Goal: Task Accomplishment & Management: Use online tool/utility

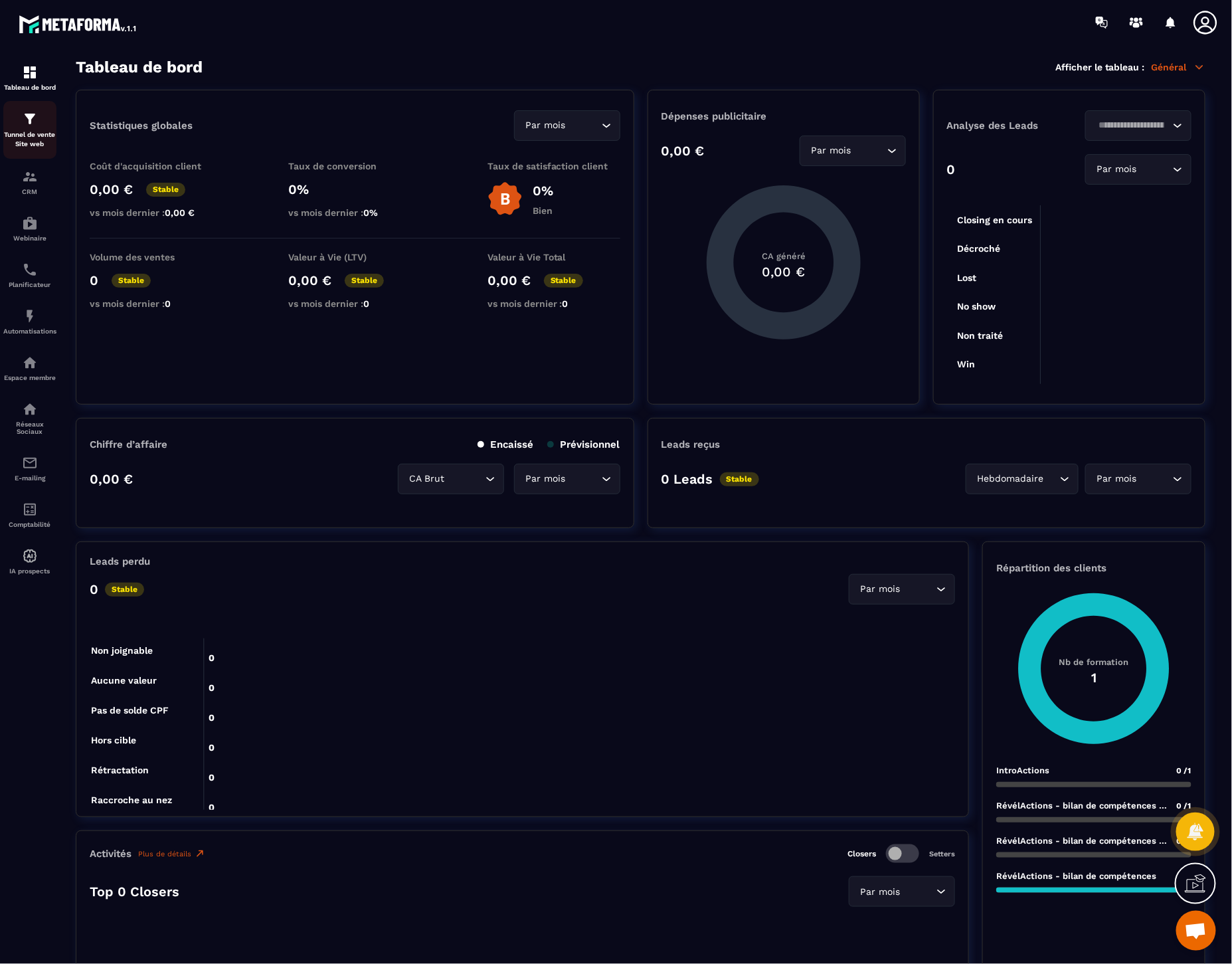
click at [28, 123] on img at bounding box center [30, 119] width 16 height 16
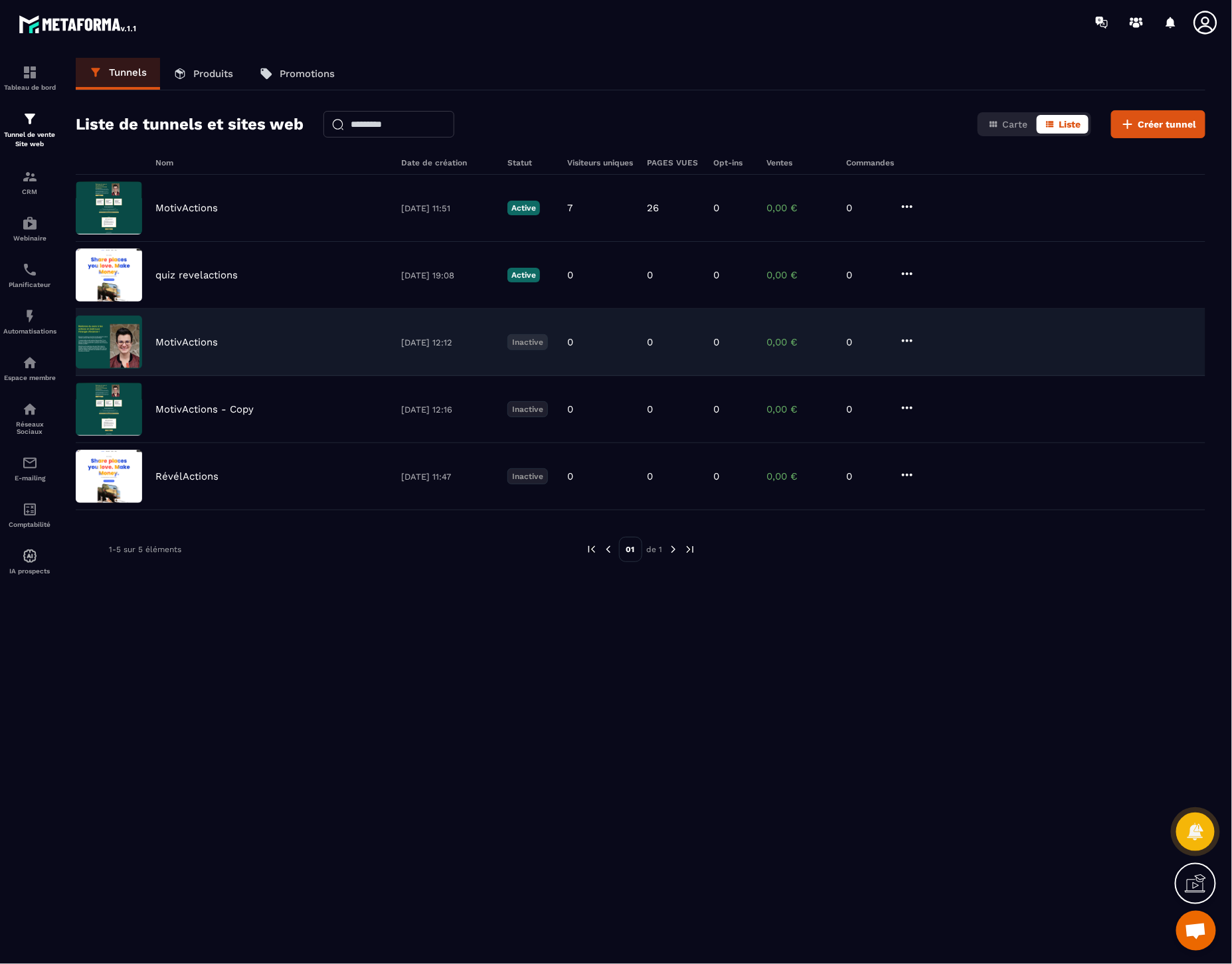
click at [179, 344] on p "MotivActions" at bounding box center [186, 342] width 63 height 12
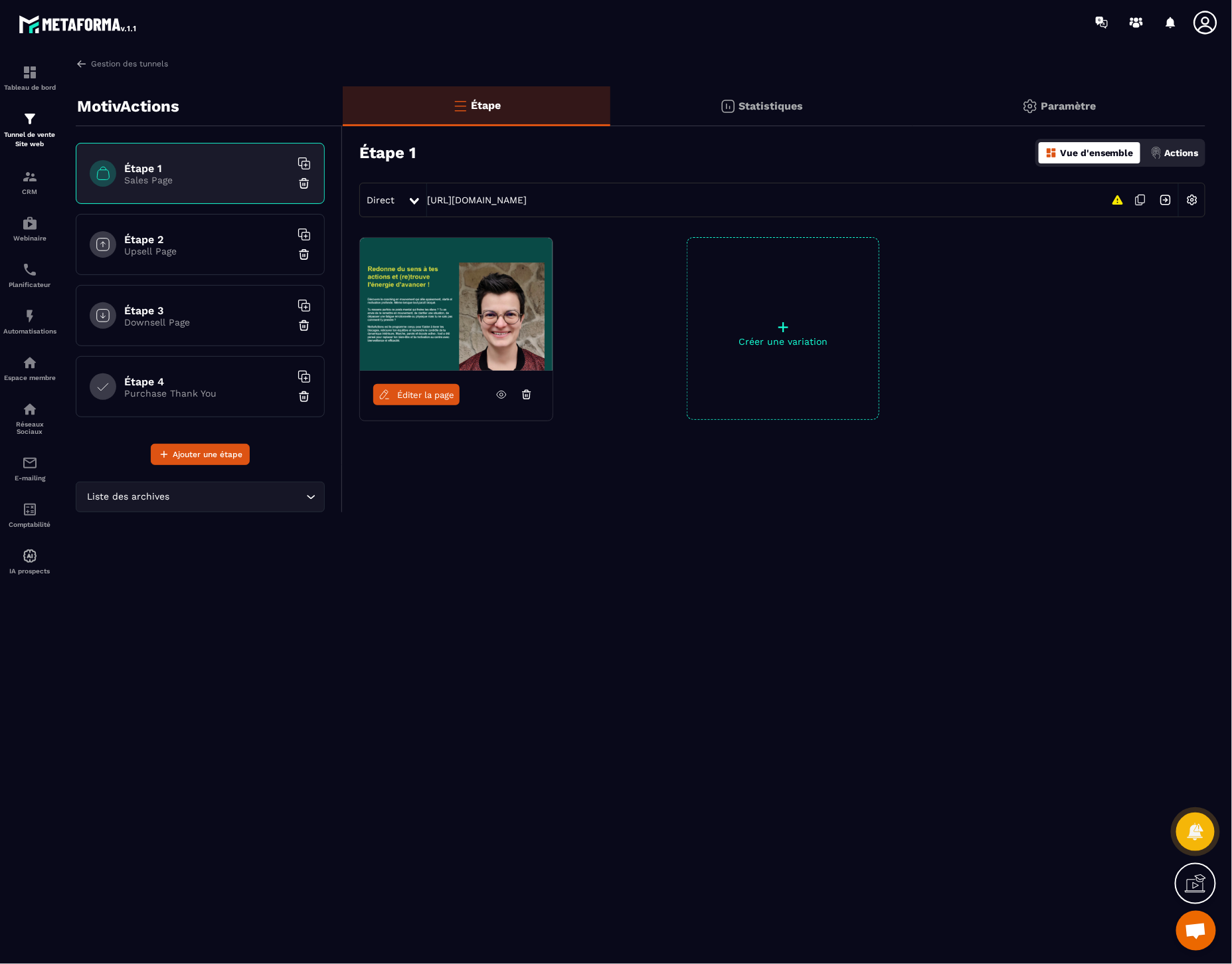
click at [209, 249] on p "Upsell Page" at bounding box center [208, 251] width 166 height 11
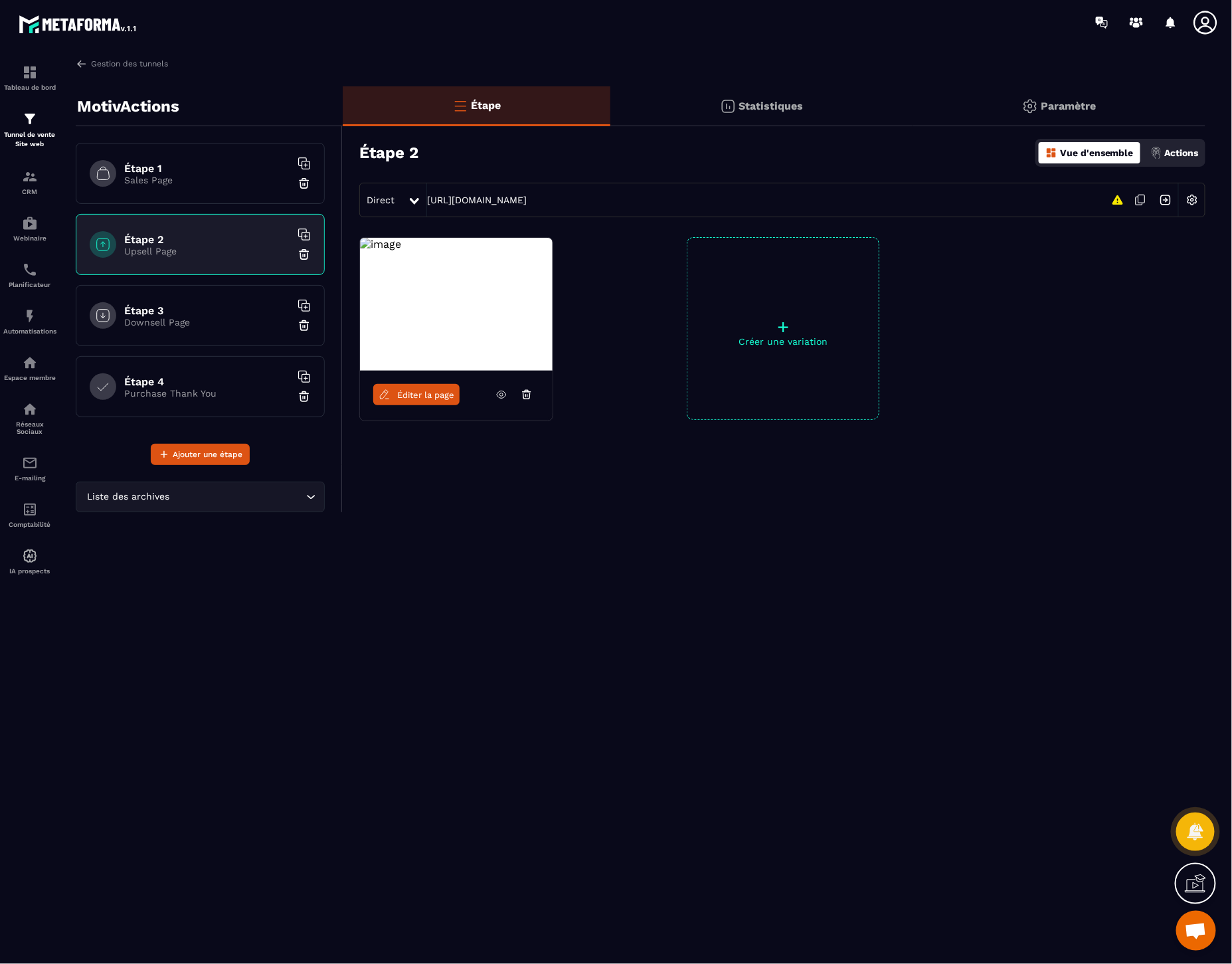
click at [431, 395] on span "Éditer la page" at bounding box center [426, 395] width 57 height 10
